Goal: Task Accomplishment & Management: Manage account settings

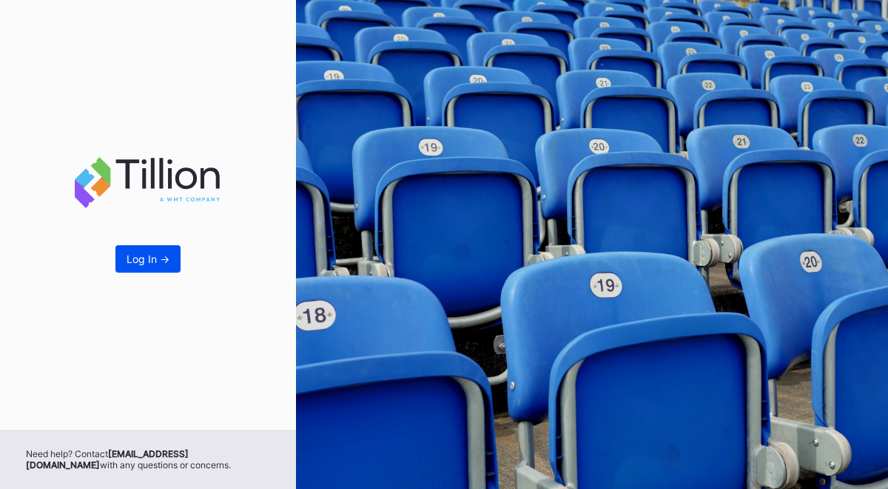
click at [158, 264] on div "Log In ->" at bounding box center [148, 258] width 43 height 13
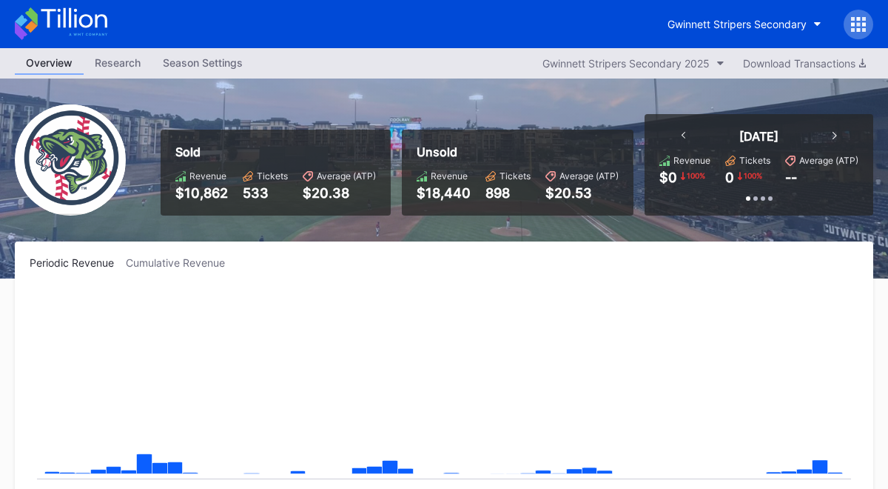
scroll to position [959, 0]
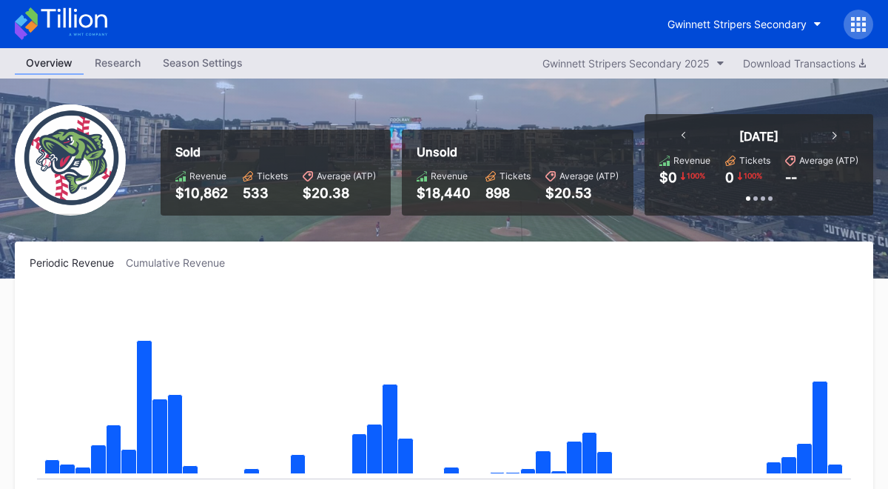
click at [854, 19] on icon at bounding box center [853, 19] width 4 height 4
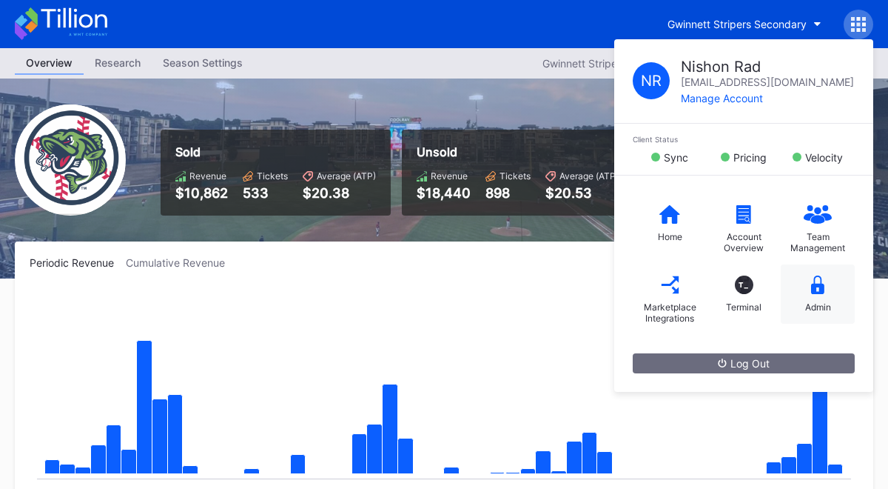
click at [821, 299] on div "Admin" at bounding box center [818, 293] width 74 height 59
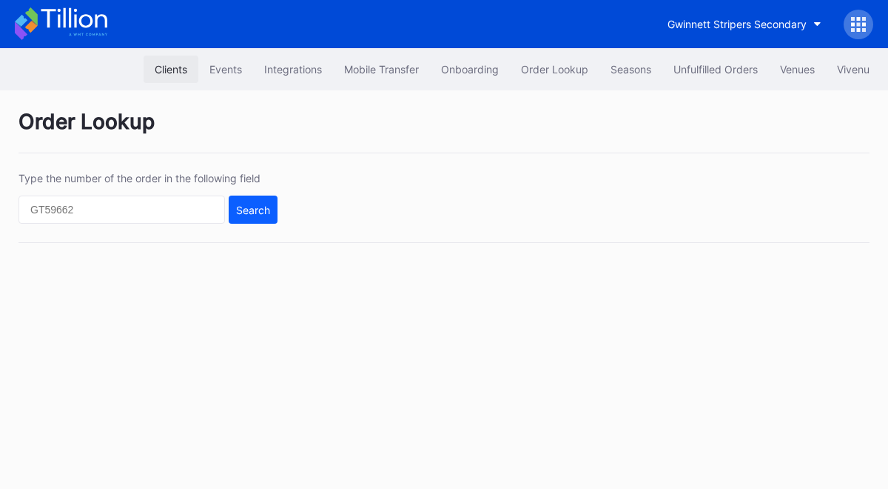
click at [167, 68] on div "Clients" at bounding box center [171, 69] width 33 height 13
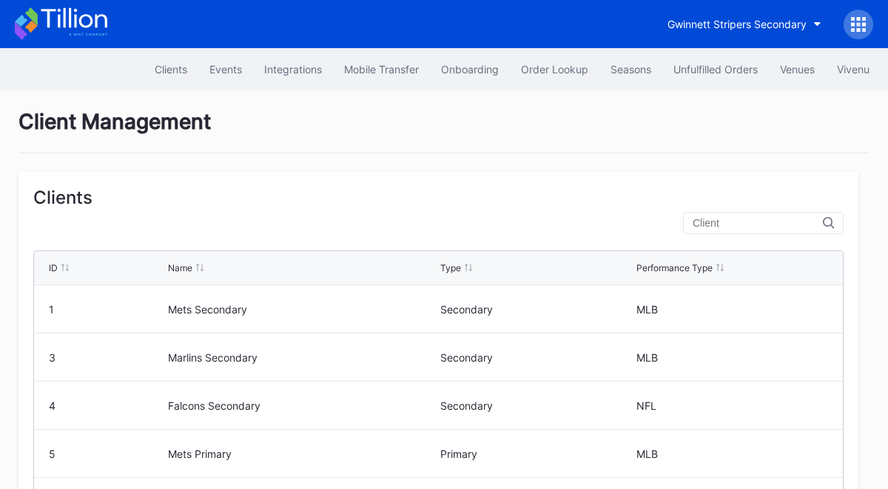
click at [756, 222] on input "text" at bounding box center [758, 223] width 130 height 12
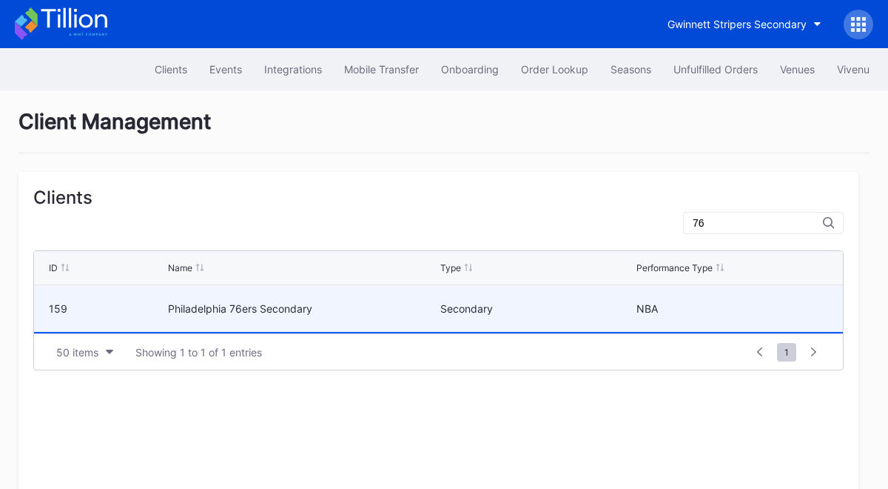
type input "76"
click at [271, 313] on div "Philadelphia 76ers Secondary" at bounding box center [302, 308] width 269 height 13
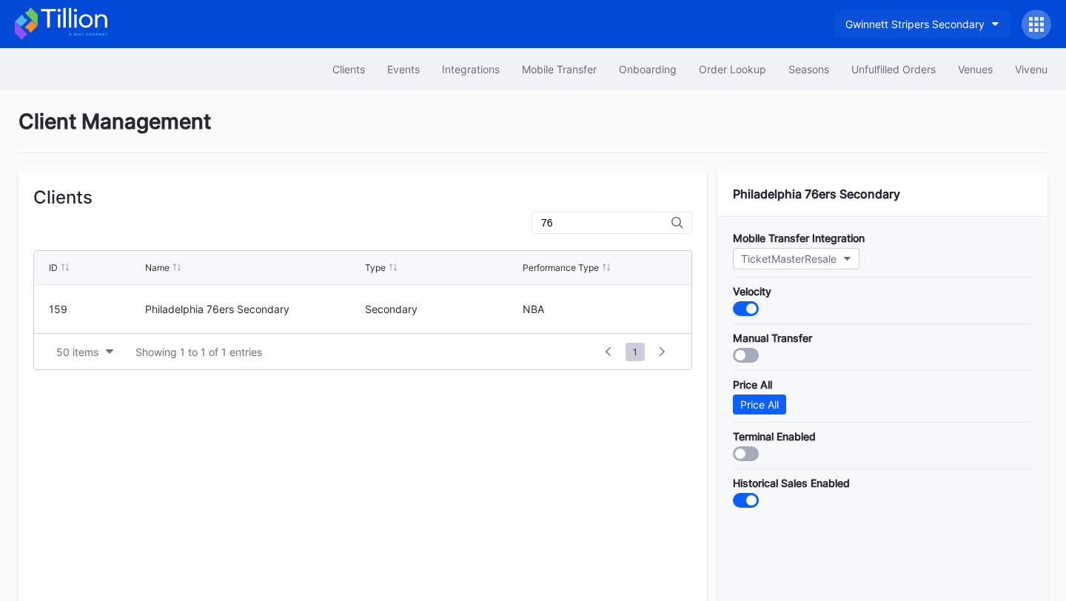
click at [888, 20] on div "Gwinnett Stripers Secondary" at bounding box center [914, 24] width 139 height 13
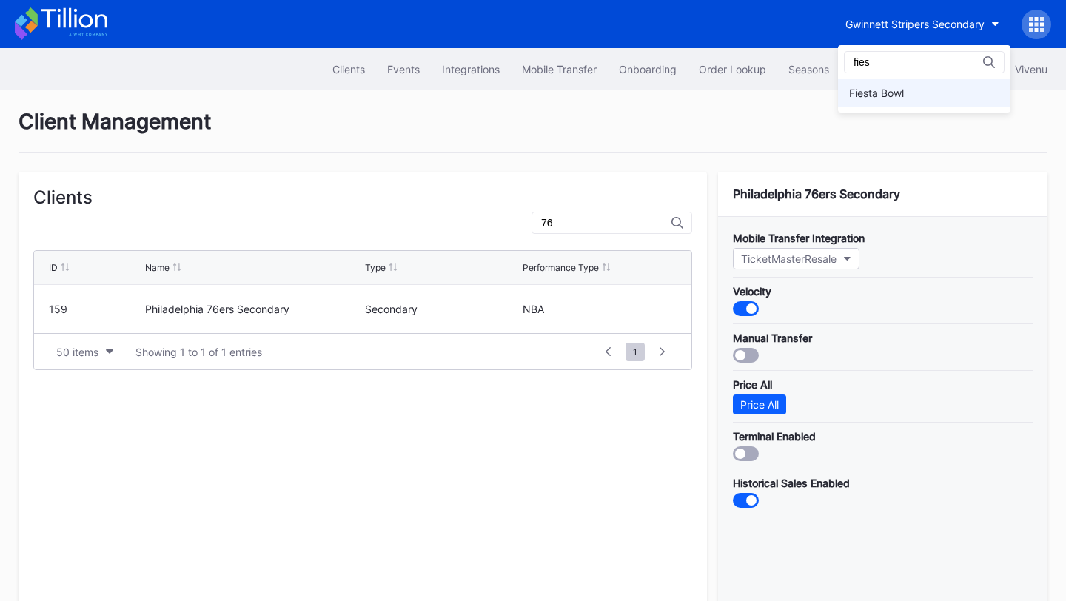
type input "fies"
click at [888, 95] on div "Fiesta Bowl" at bounding box center [924, 92] width 172 height 27
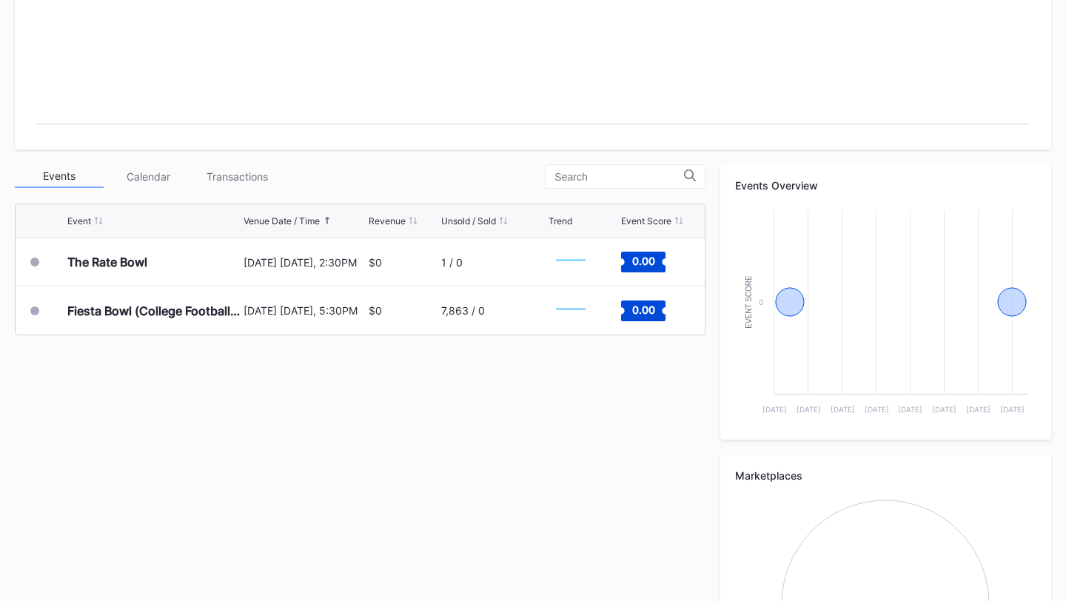
scroll to position [361, 0]
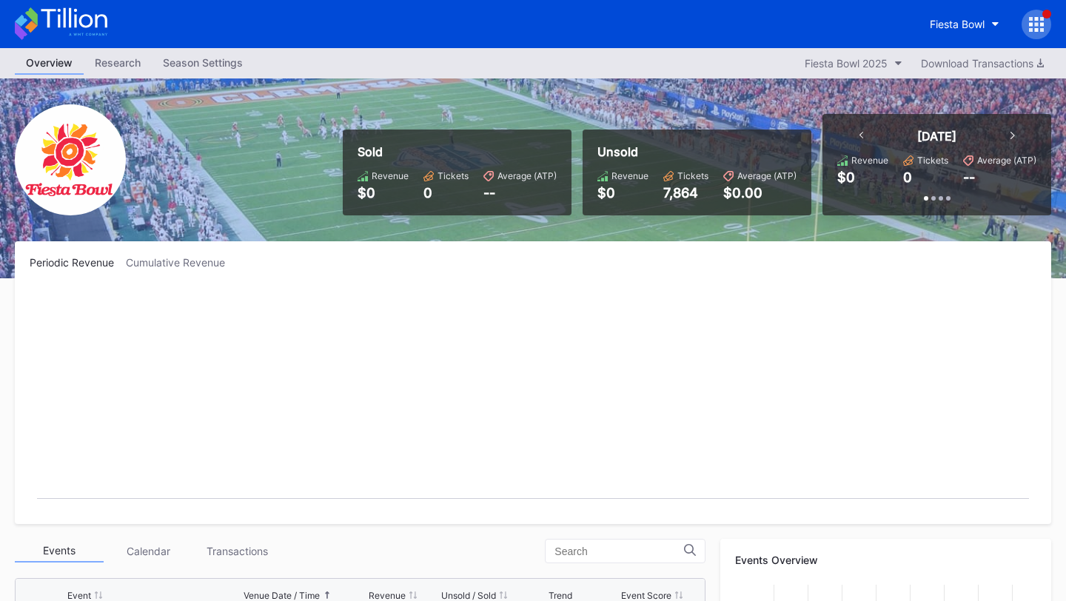
click at [65, 21] on icon at bounding box center [61, 23] width 93 height 33
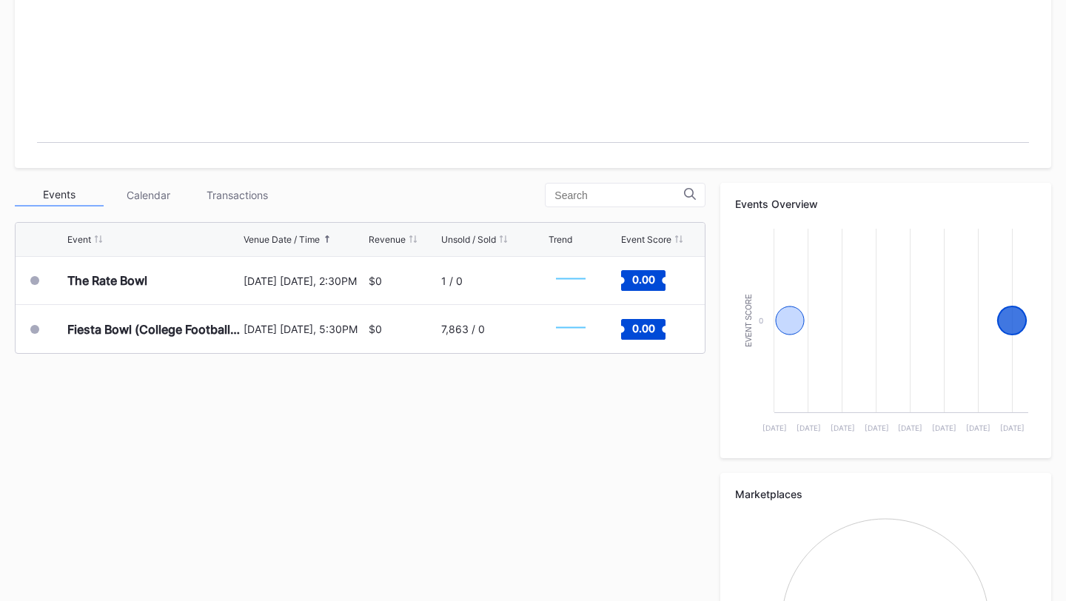
scroll to position [353, 0]
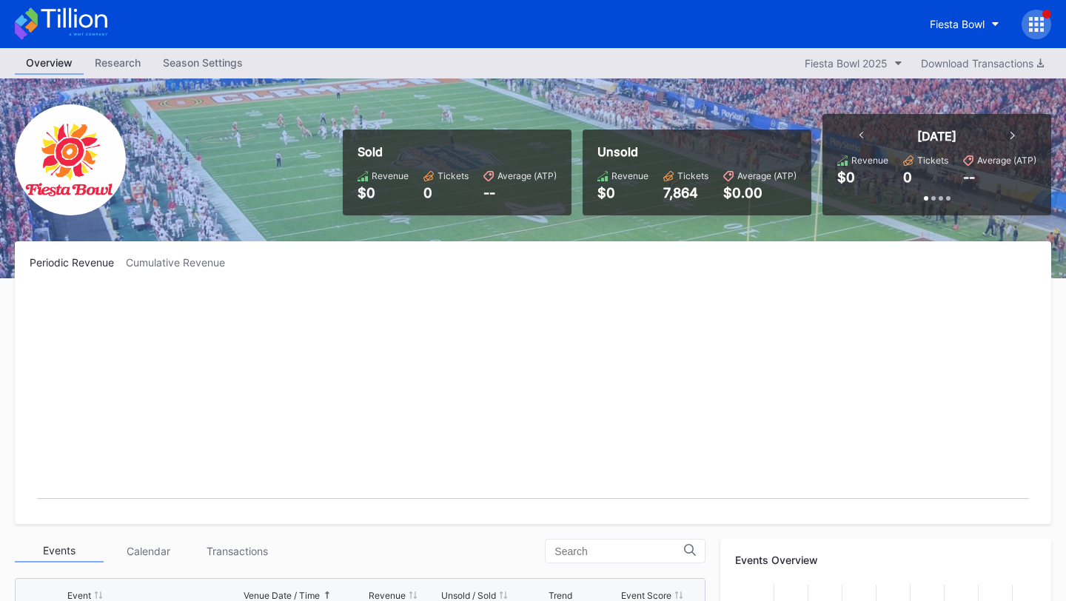
click at [88, 13] on icon at bounding box center [61, 23] width 93 height 33
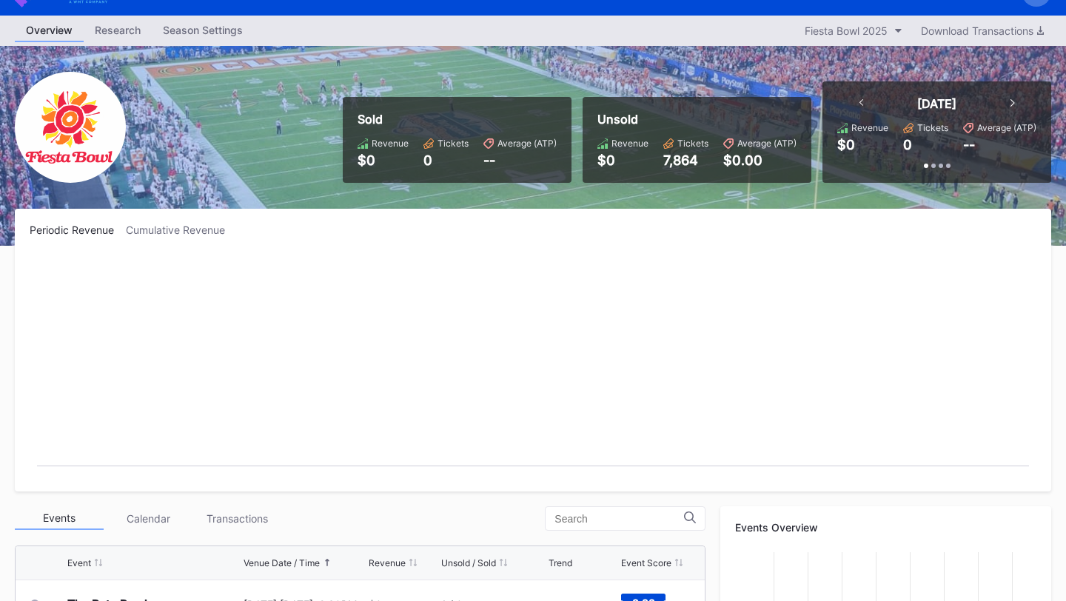
scroll to position [9, 0]
